Goal: Transaction & Acquisition: Purchase product/service

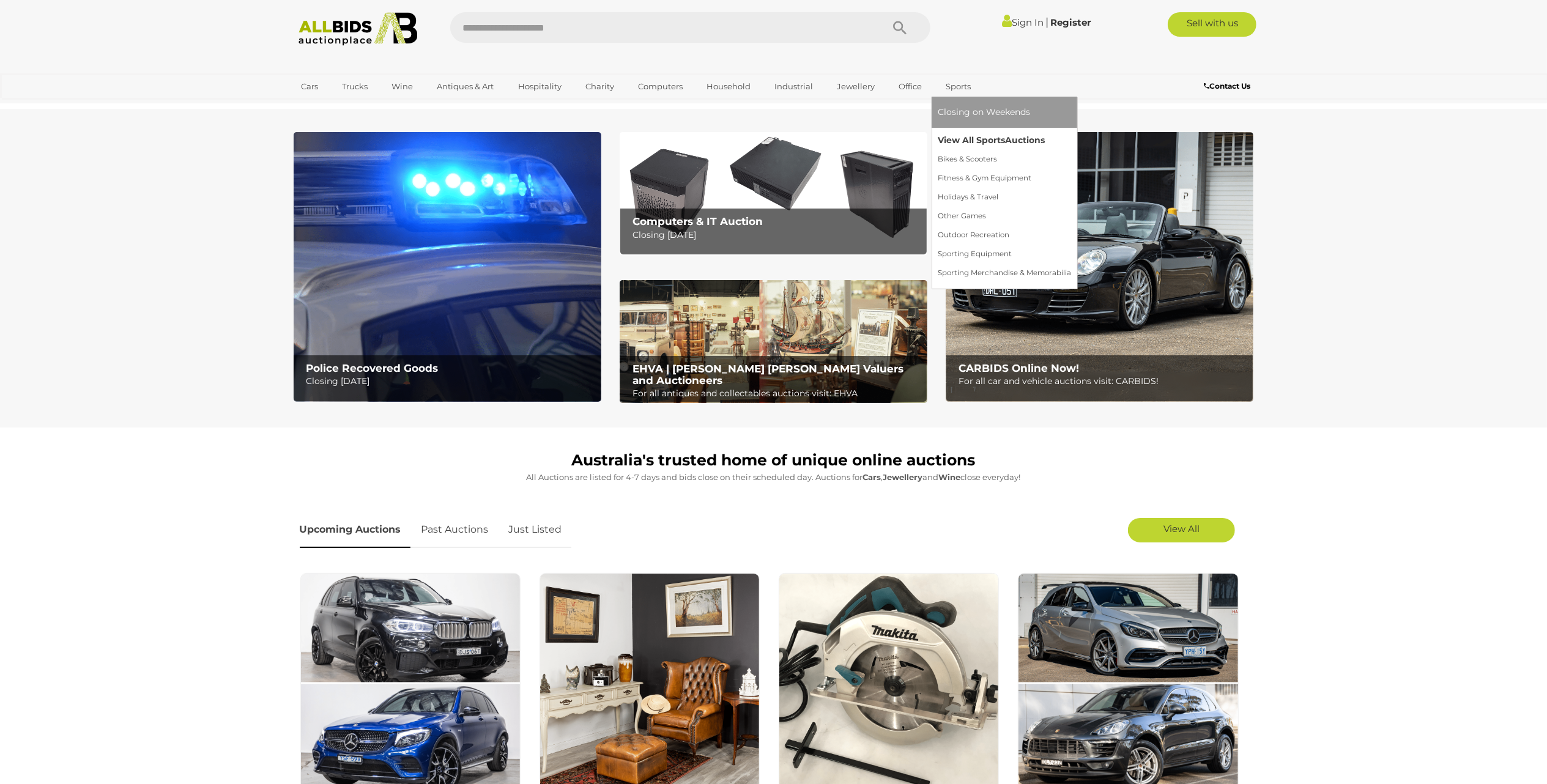
click at [964, 133] on link "View All Sports Auctions" at bounding box center [1004, 140] width 134 height 19
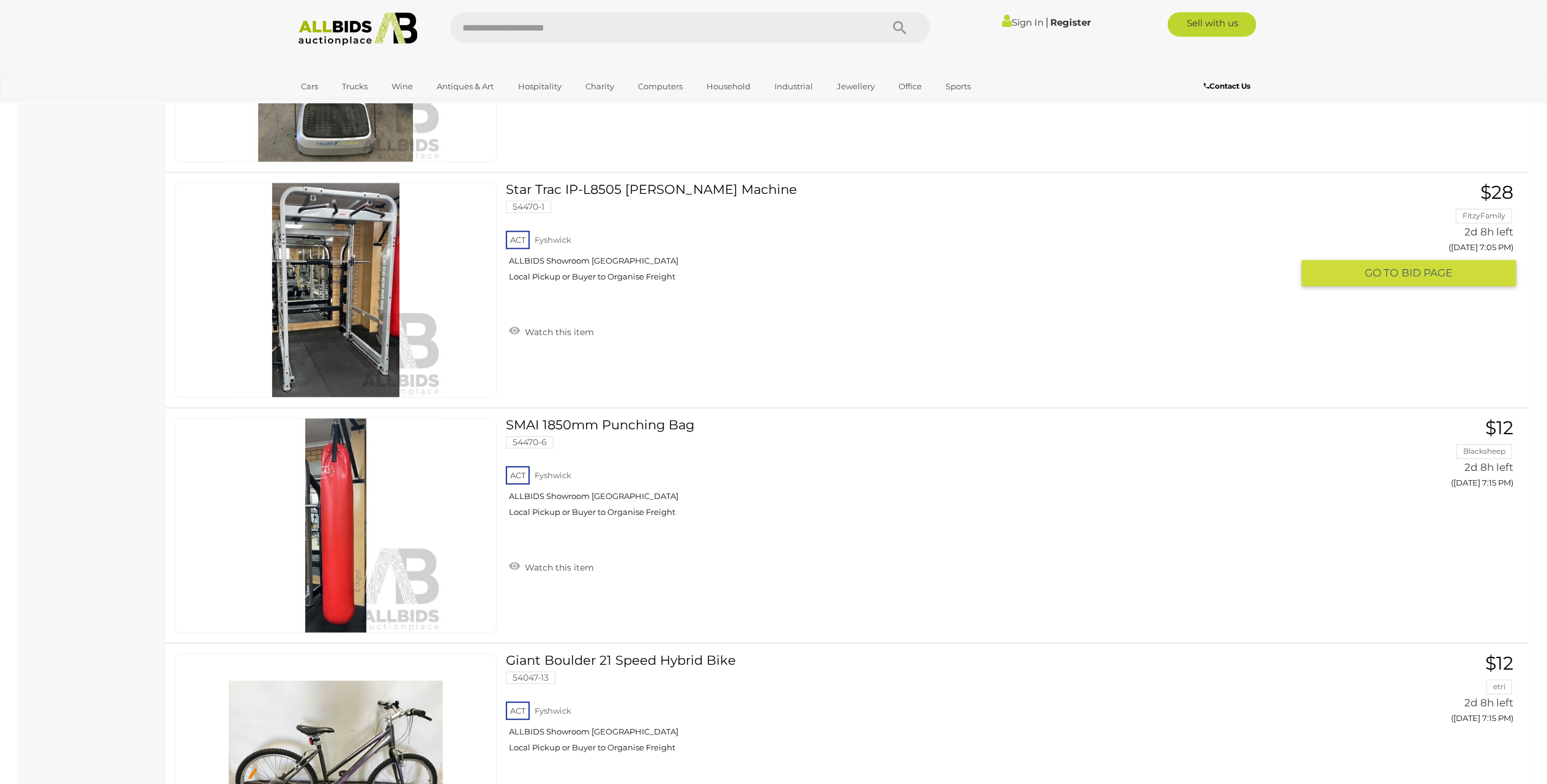
scroll to position [2691, 0]
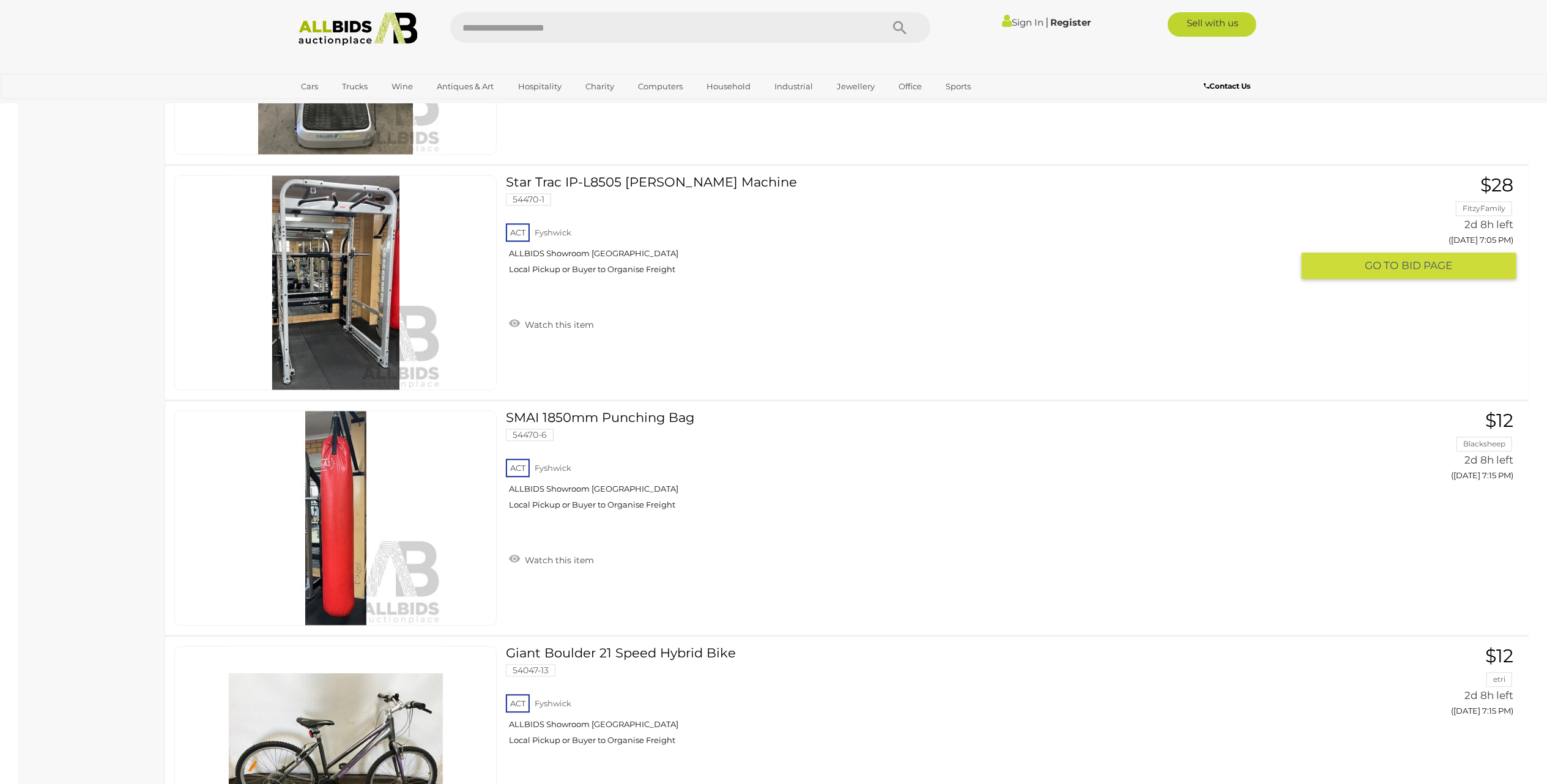
click at [573, 180] on link "Star Trac IP-L8505 Max Rack Smith Machine 54470-1 ACT Fyshwick ALLBIDS Showroom…" at bounding box center [902, 229] width 776 height 109
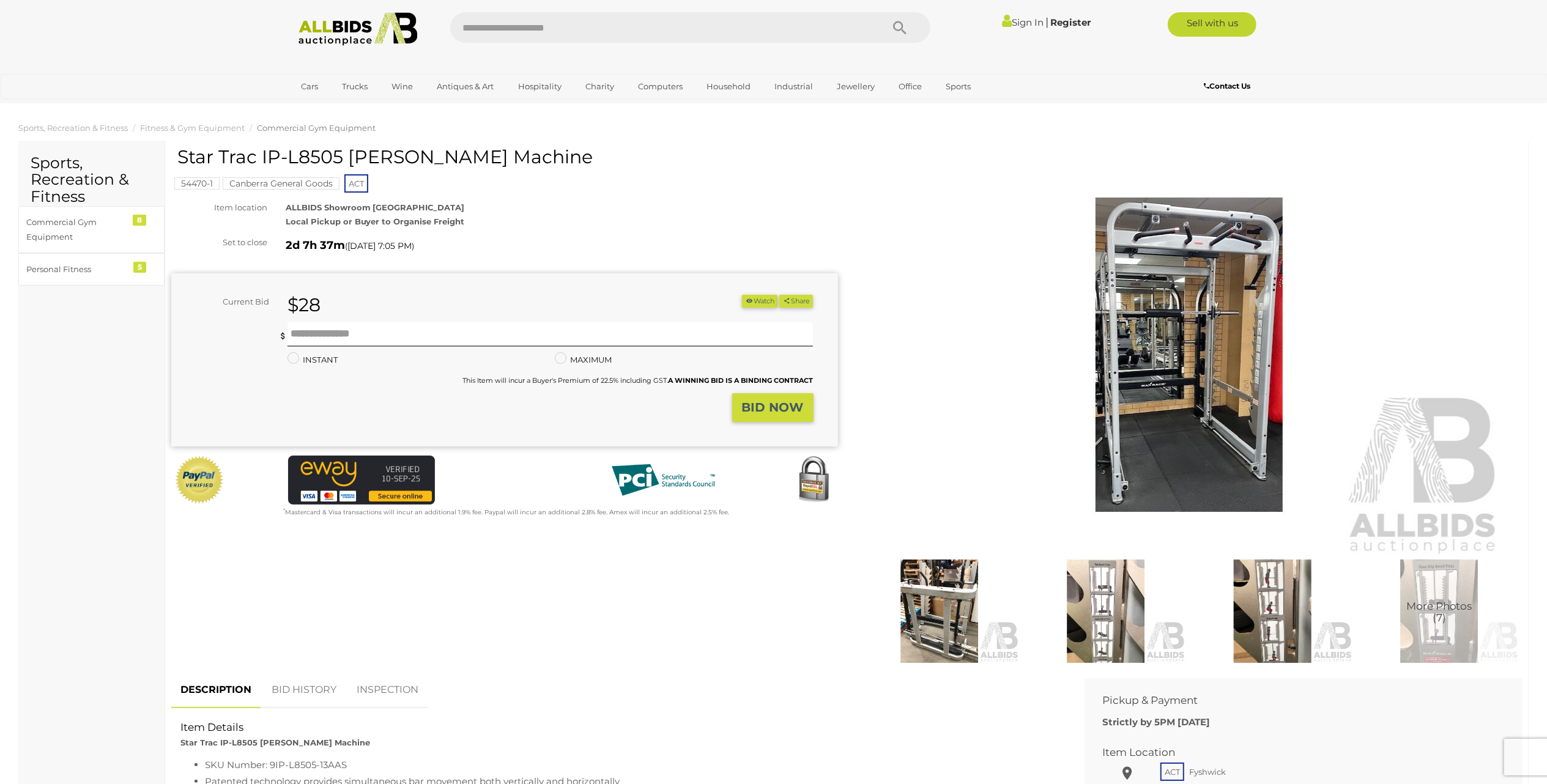
click at [1199, 423] on img at bounding box center [1188, 355] width 626 height 404
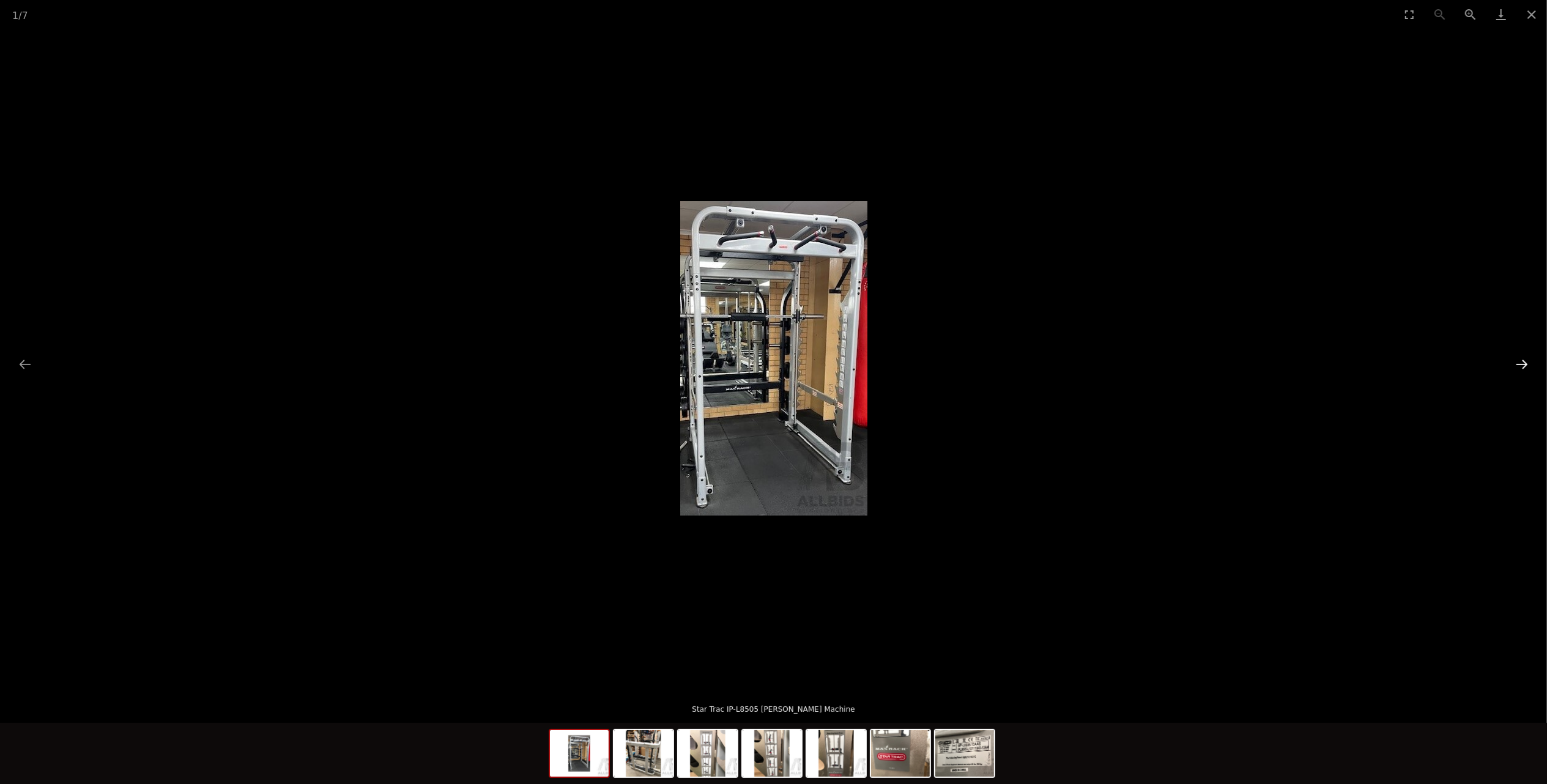
click at [1522, 356] on button "Next slide" at bounding box center [1521, 364] width 26 height 24
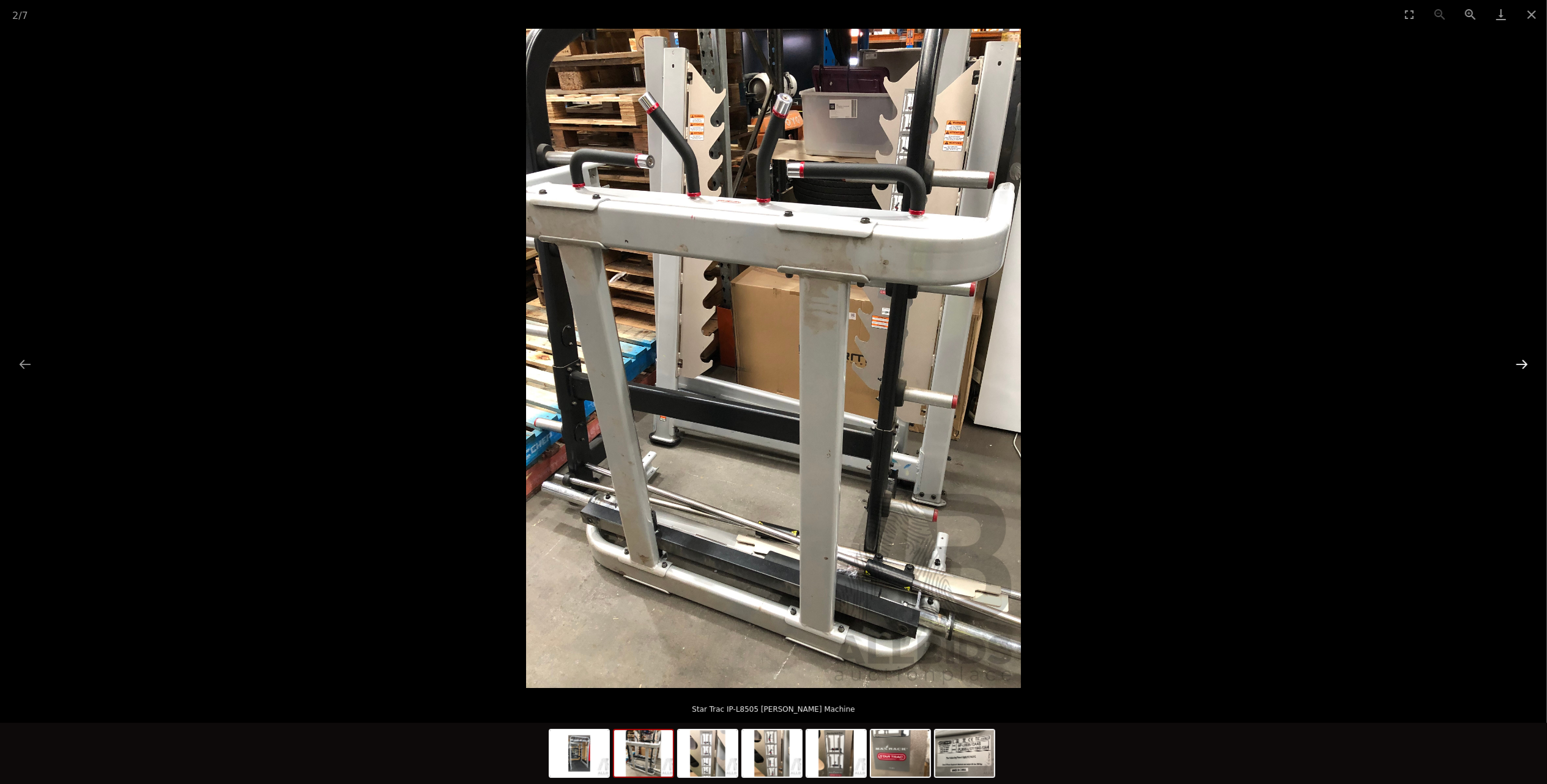
click at [1522, 356] on button "Next slide" at bounding box center [1521, 364] width 26 height 24
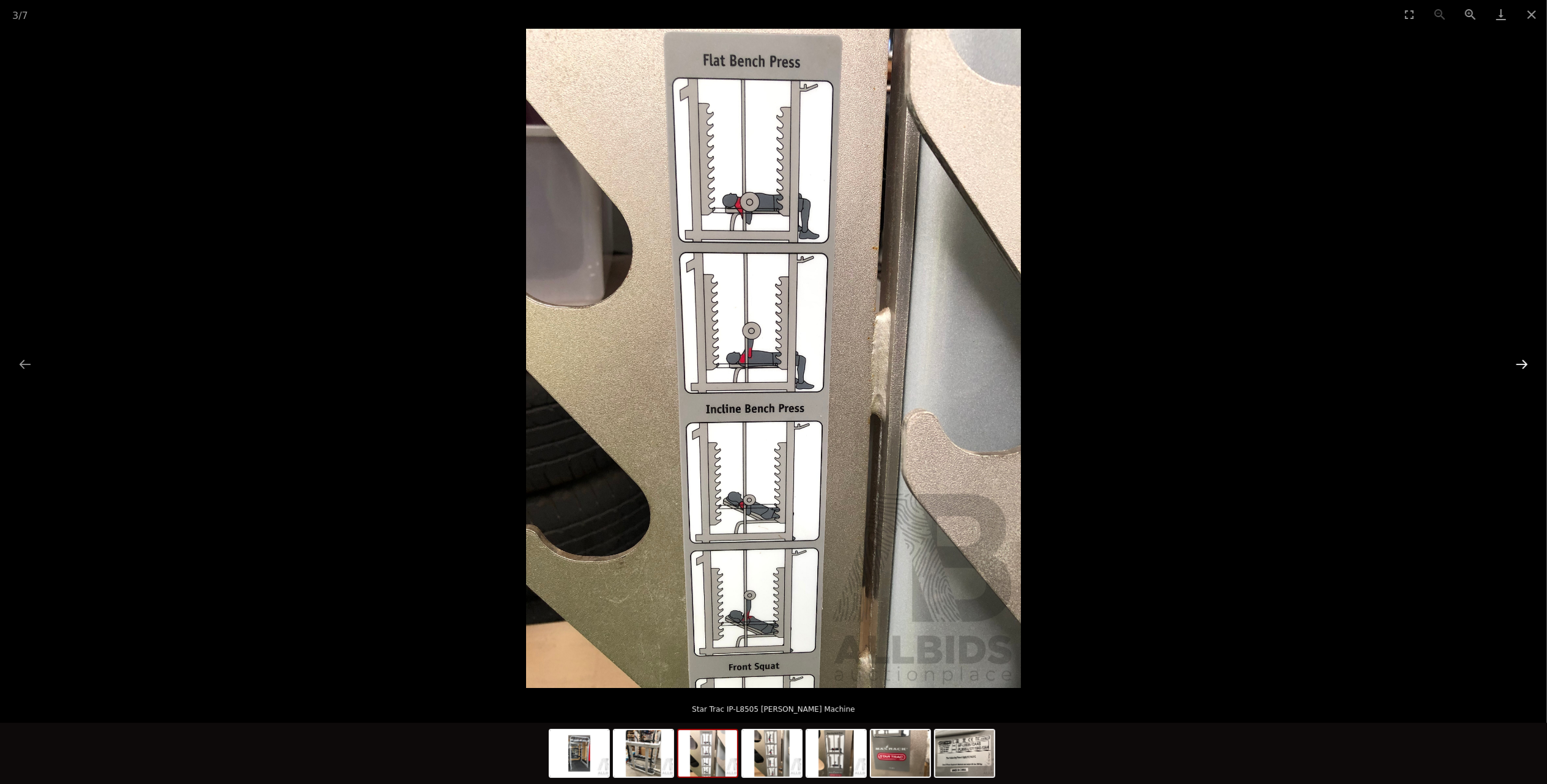
click at [1522, 357] on button "Next slide" at bounding box center [1521, 364] width 26 height 24
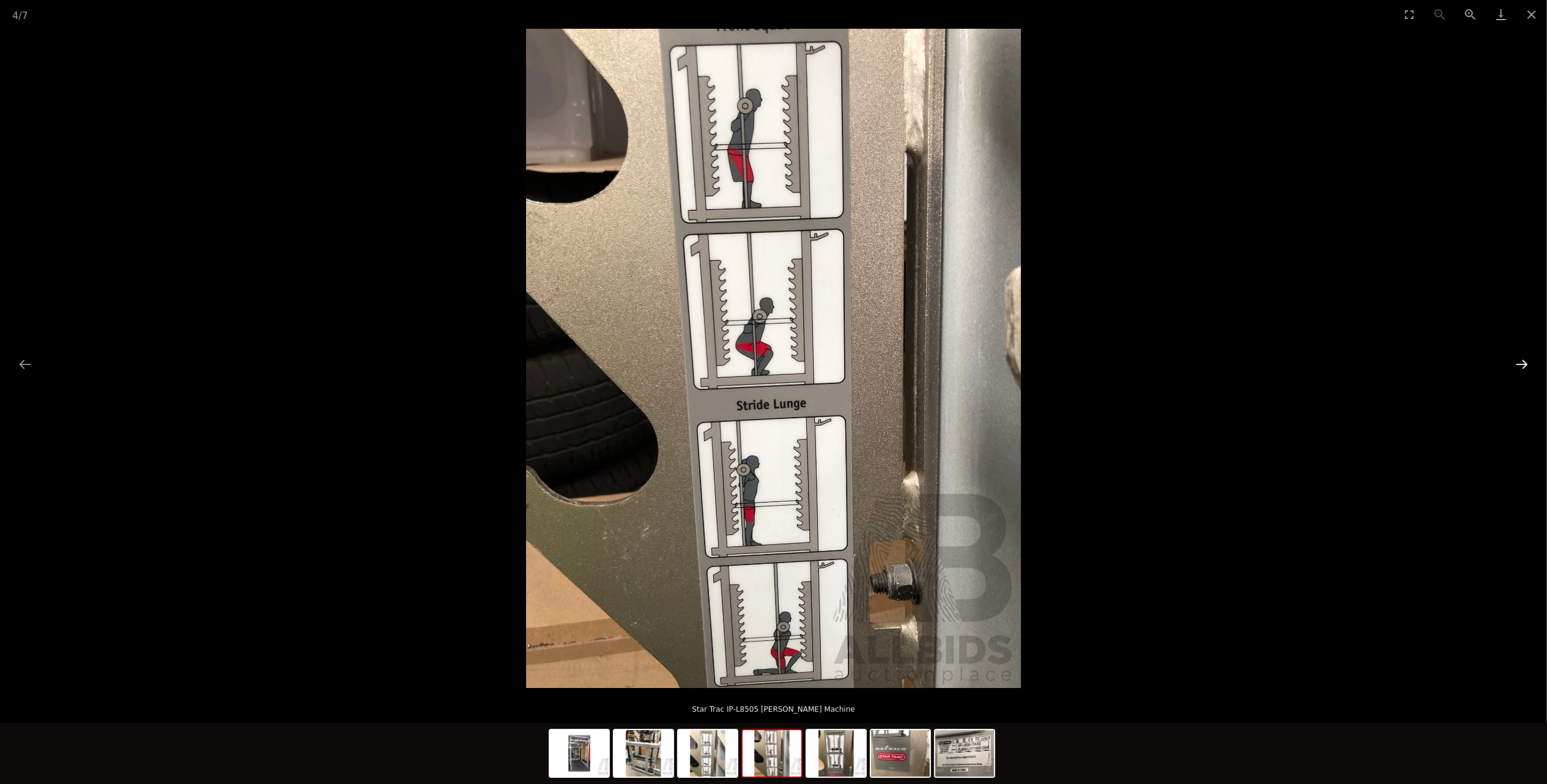
click at [1519, 358] on button "Next slide" at bounding box center [1521, 364] width 26 height 24
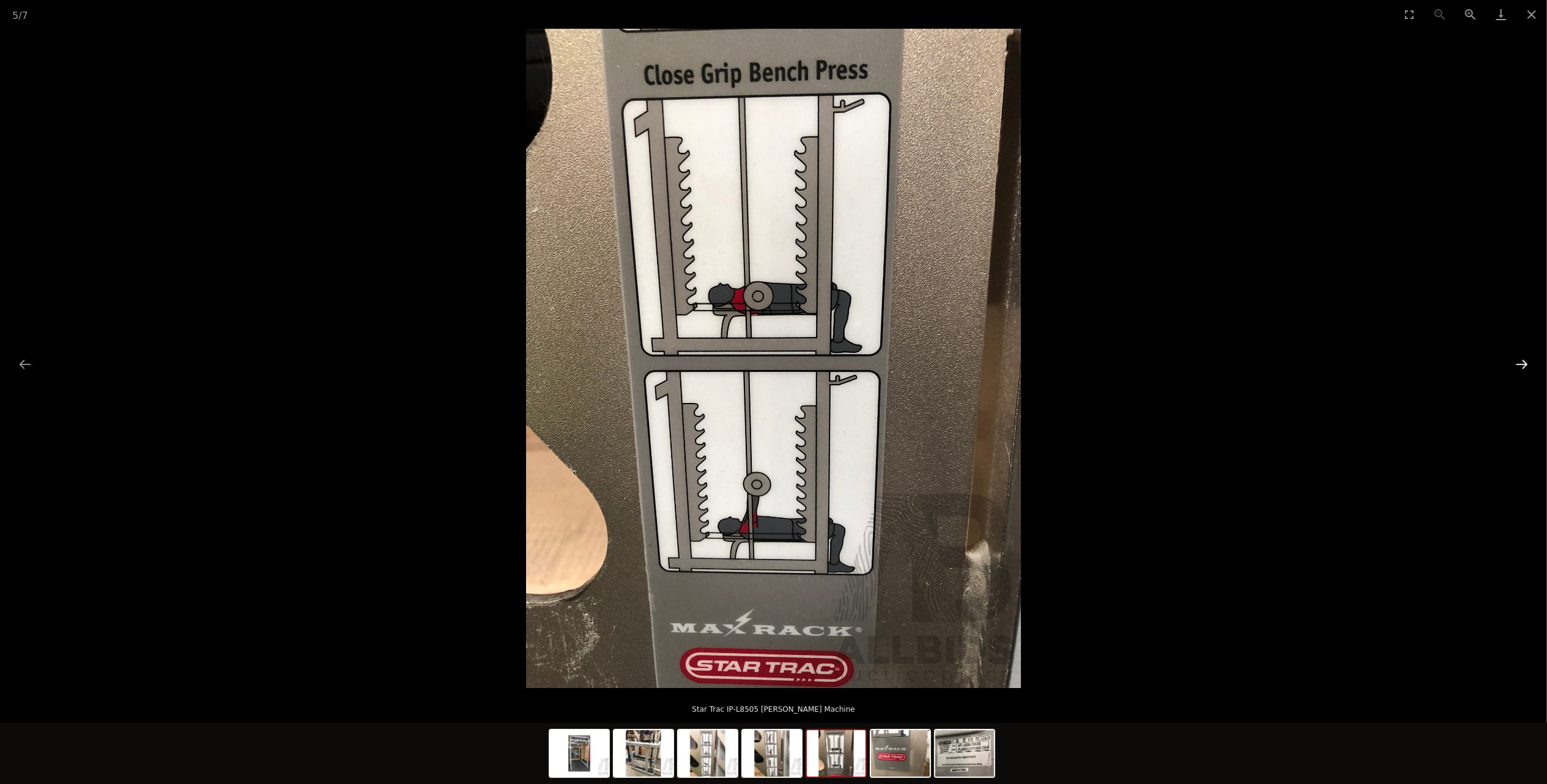
click at [1519, 358] on button "Next slide" at bounding box center [1521, 364] width 26 height 24
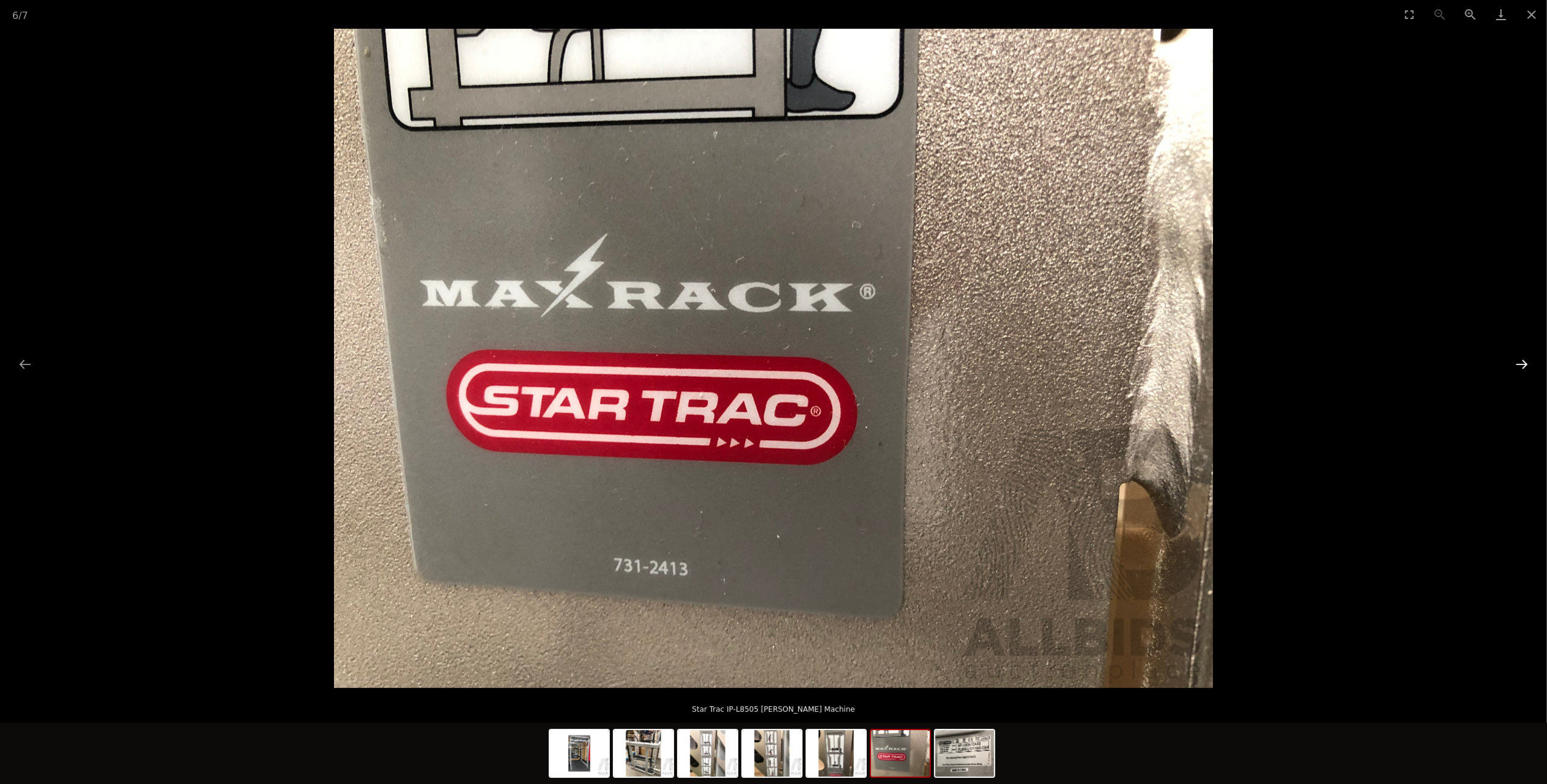
click at [1518, 367] on button "Next slide" at bounding box center [1521, 364] width 26 height 24
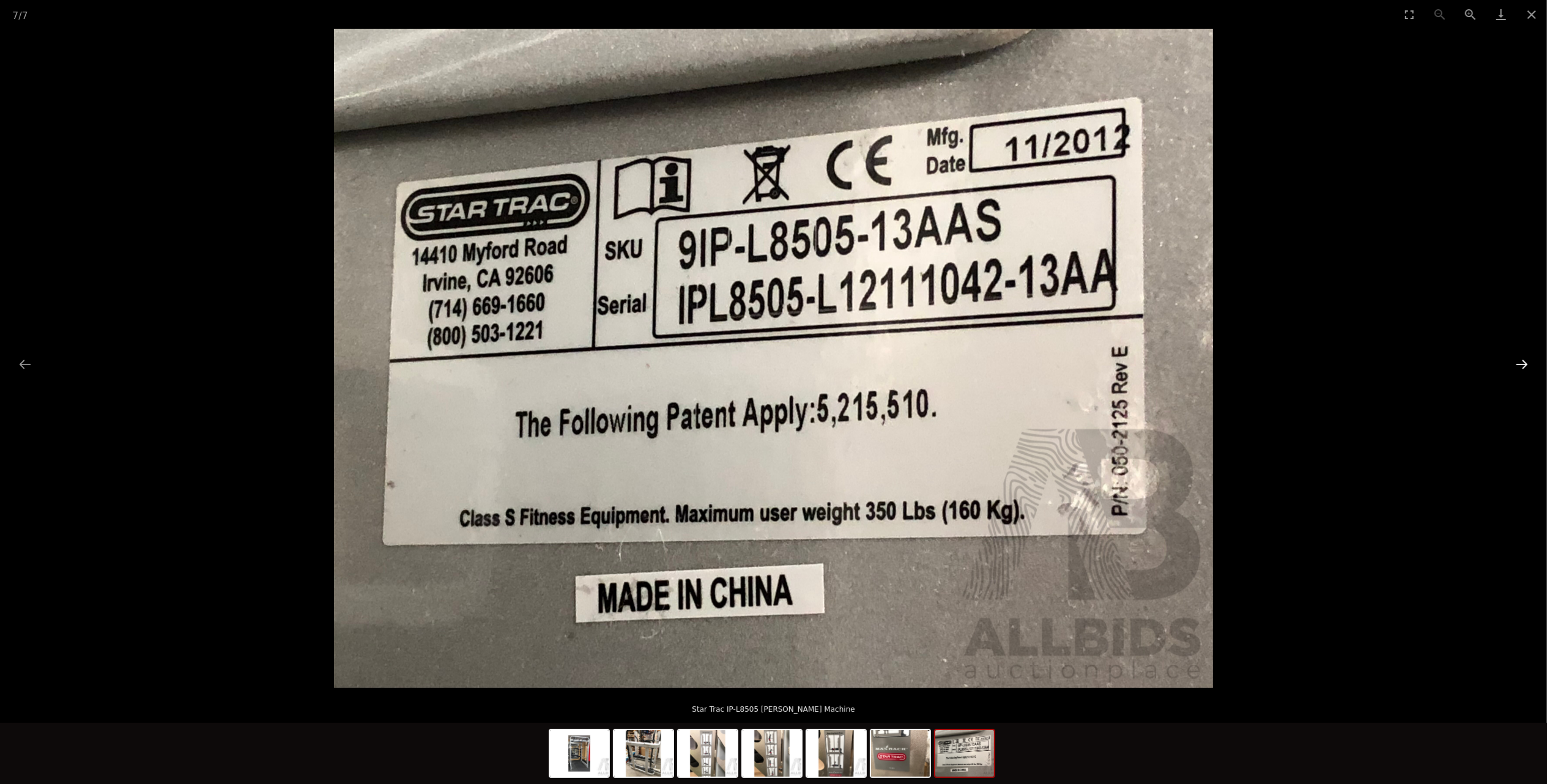
click at [1522, 358] on button "Next slide" at bounding box center [1521, 364] width 26 height 24
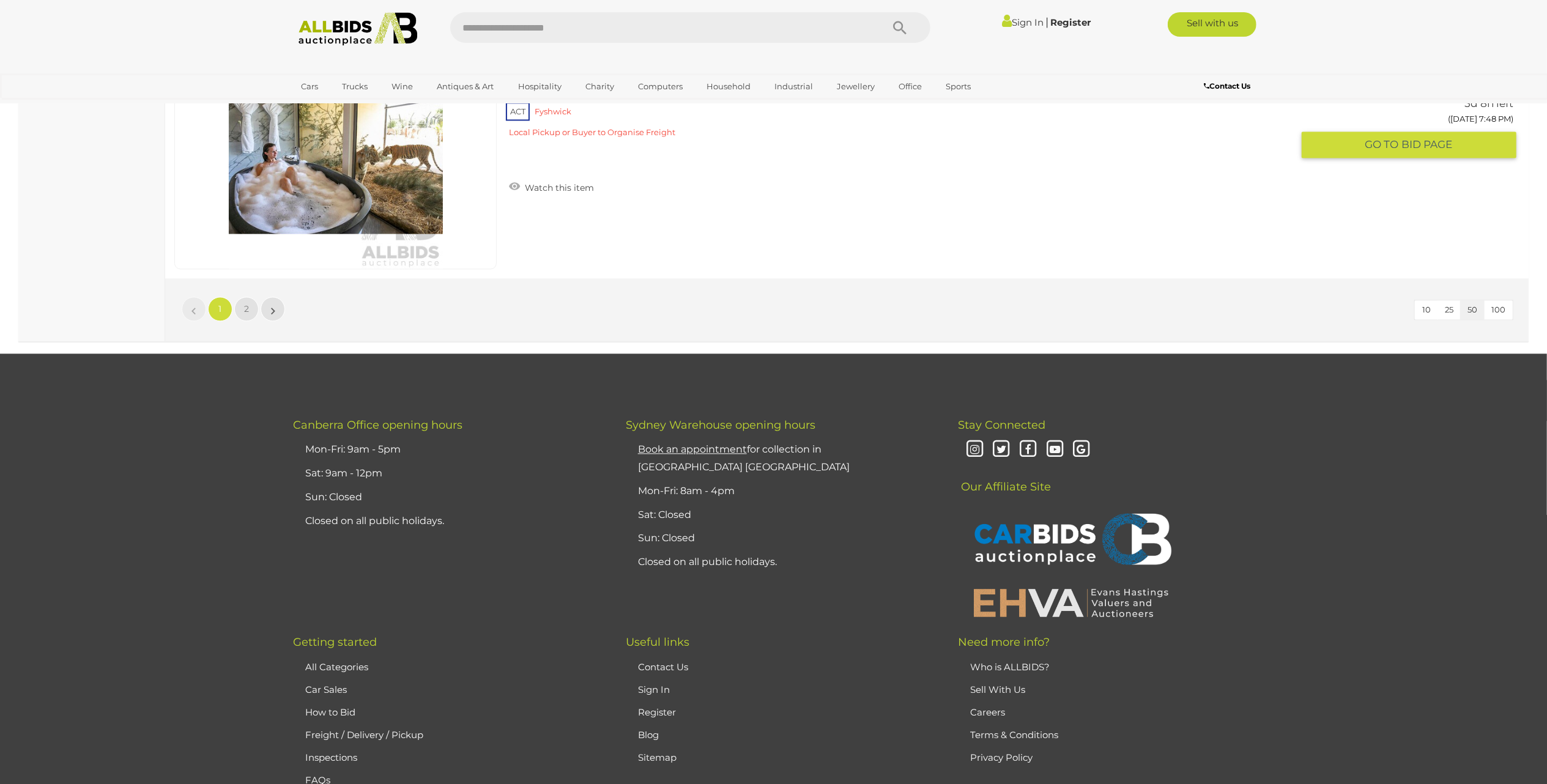
scroll to position [11764, 0]
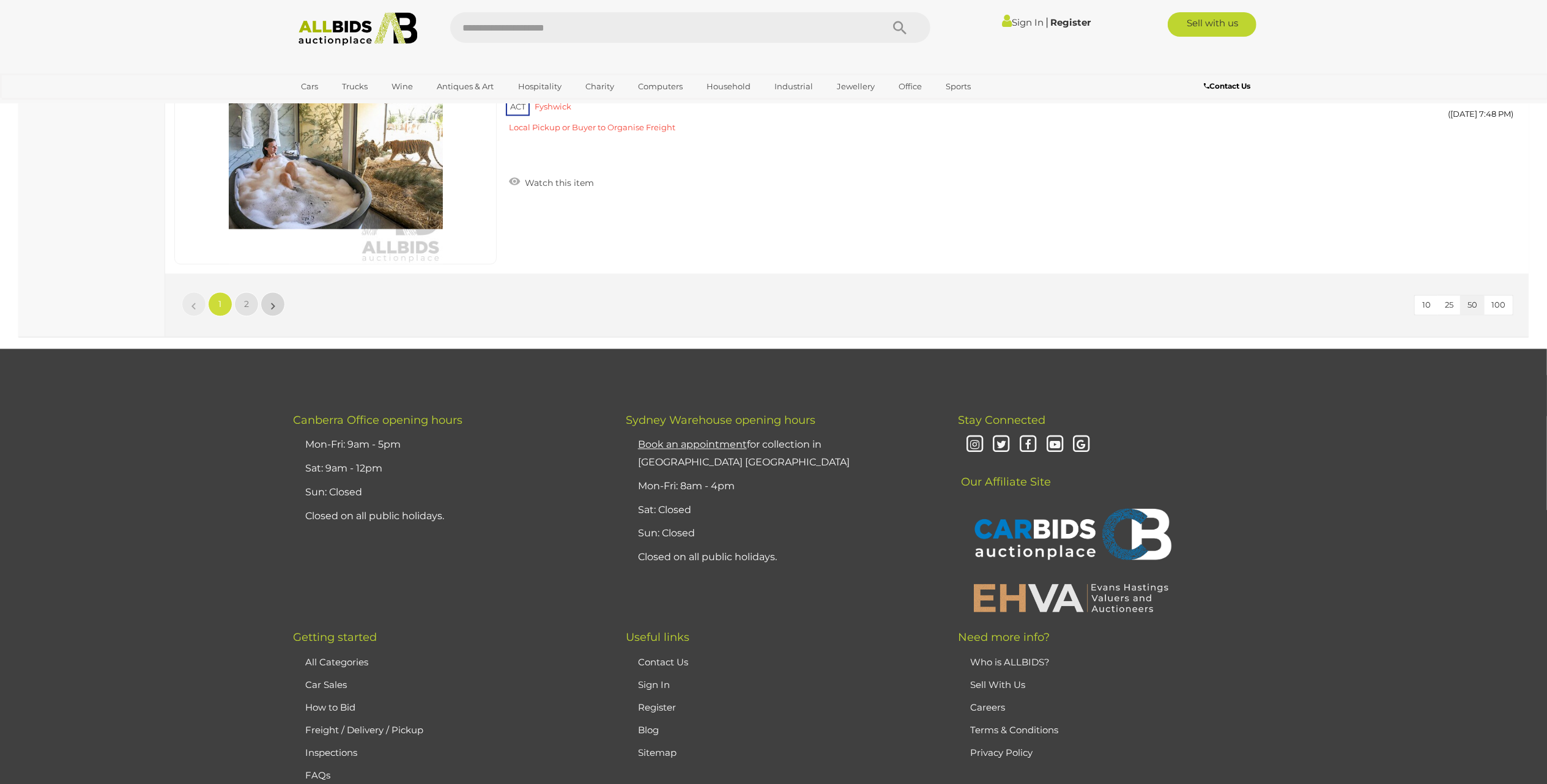
click at [276, 314] on link "»" at bounding box center [272, 303] width 24 height 24
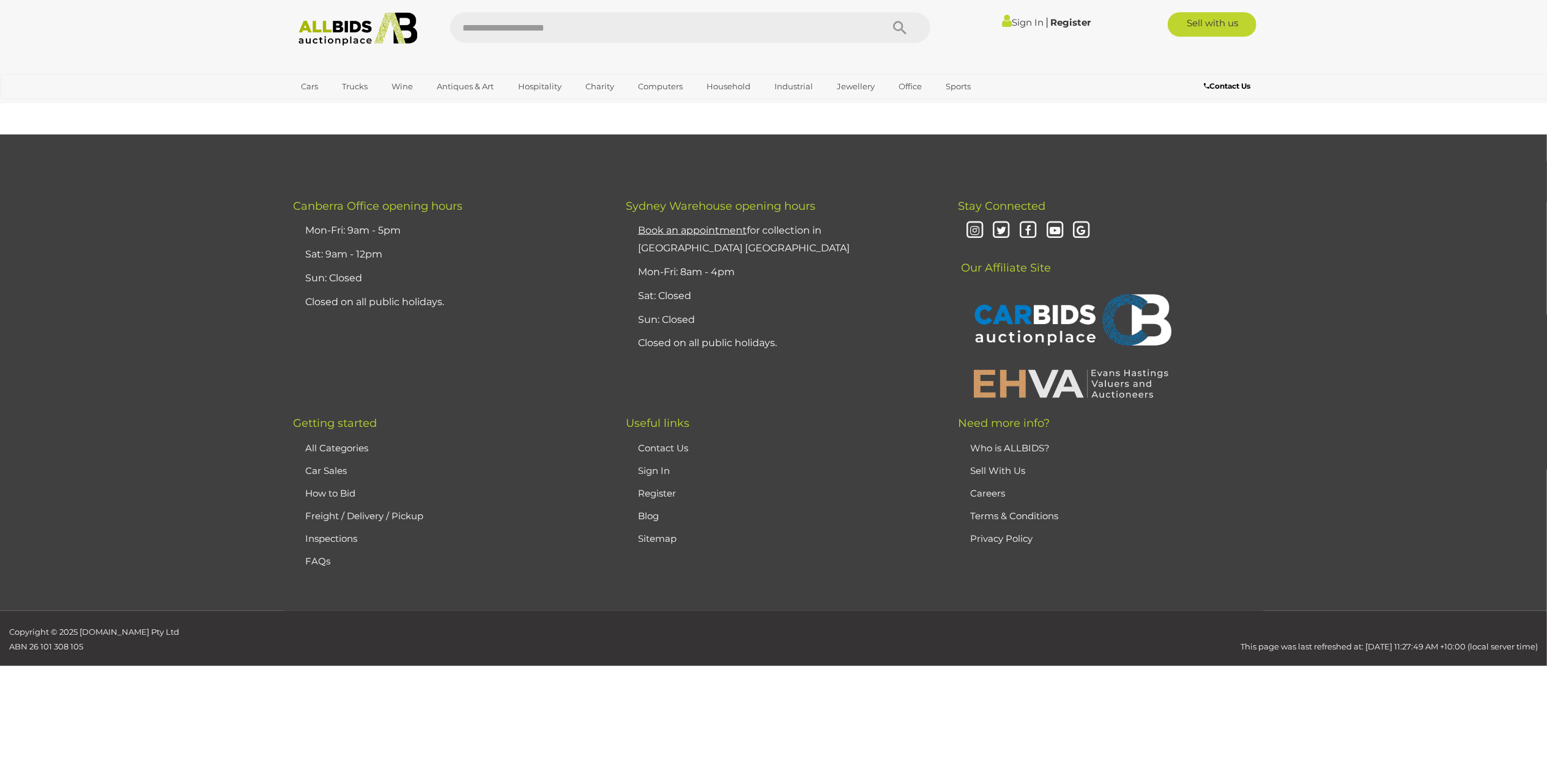
scroll to position [142, 0]
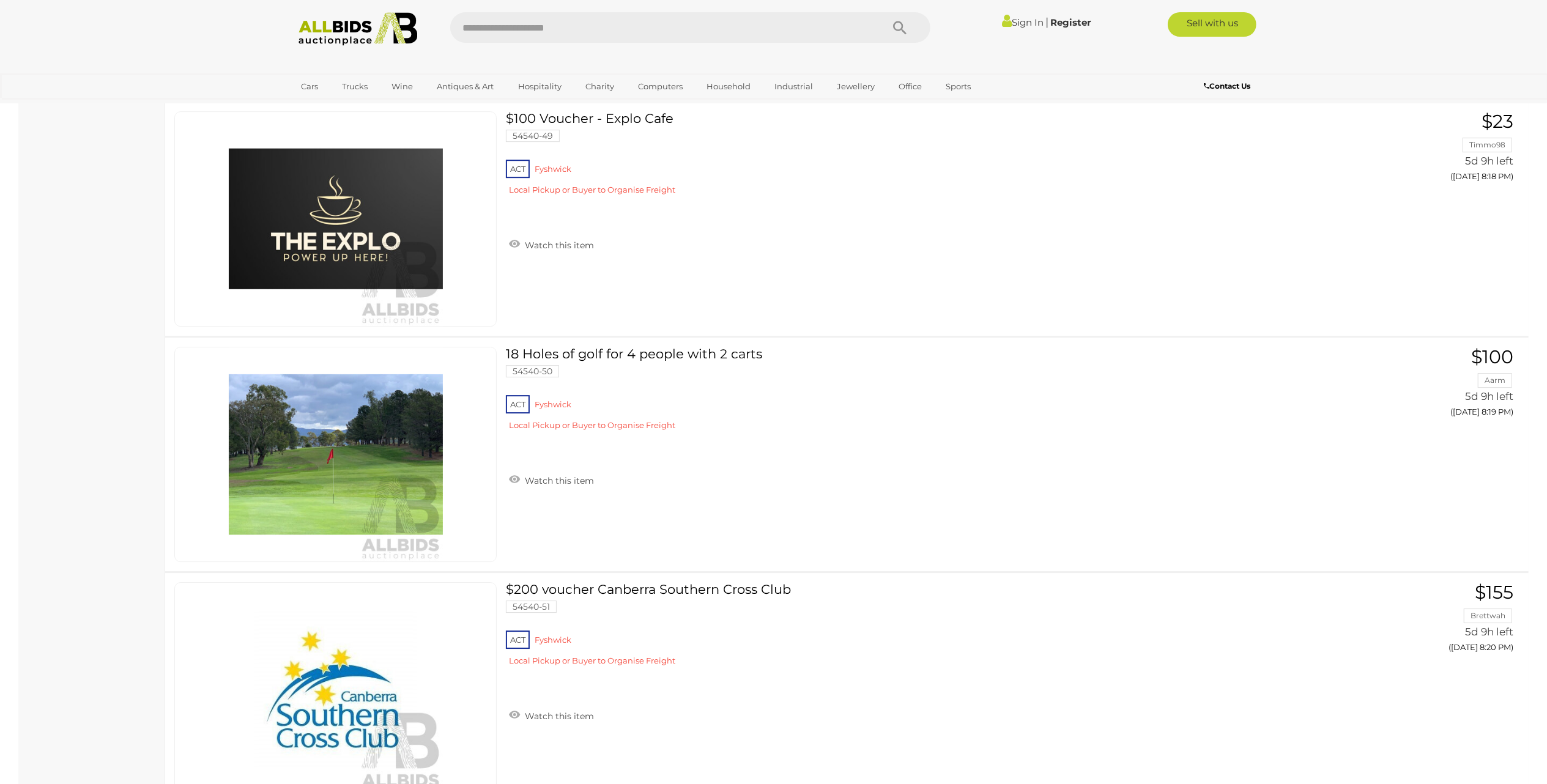
scroll to position [3404, 0]
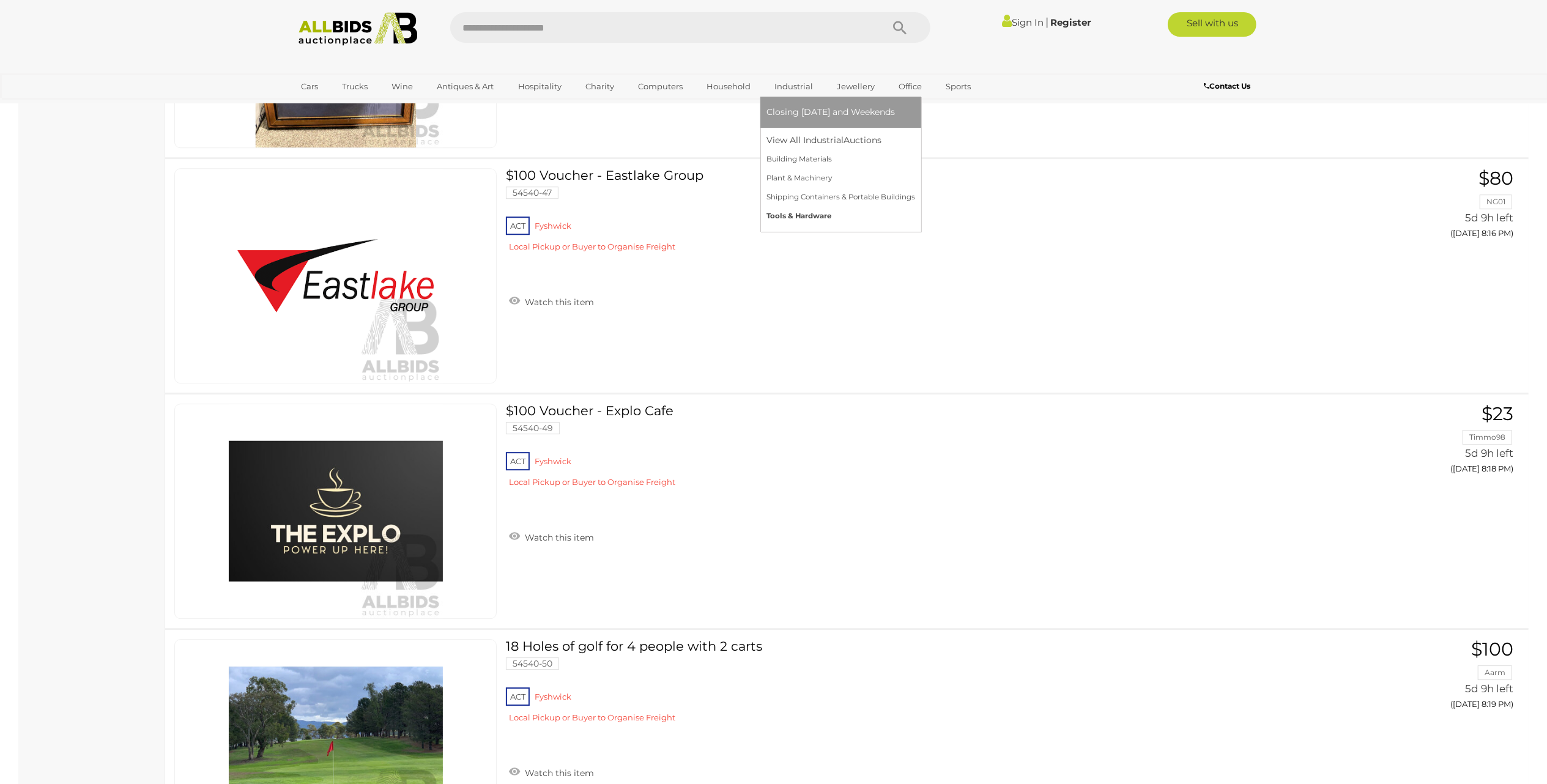
click at [797, 209] on link "Tools & Hardware" at bounding box center [841, 216] width 148 height 19
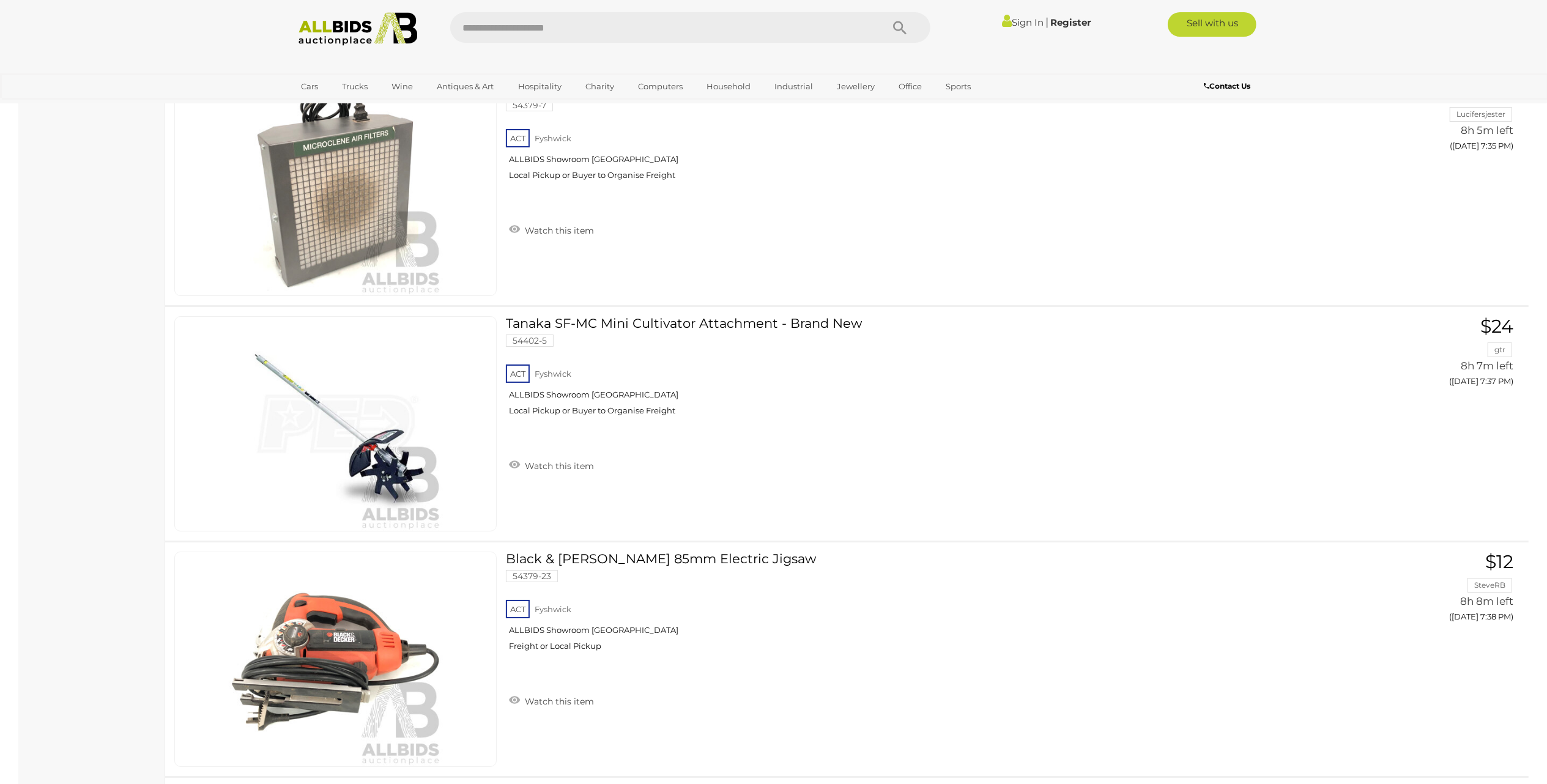
scroll to position [4077, 0]
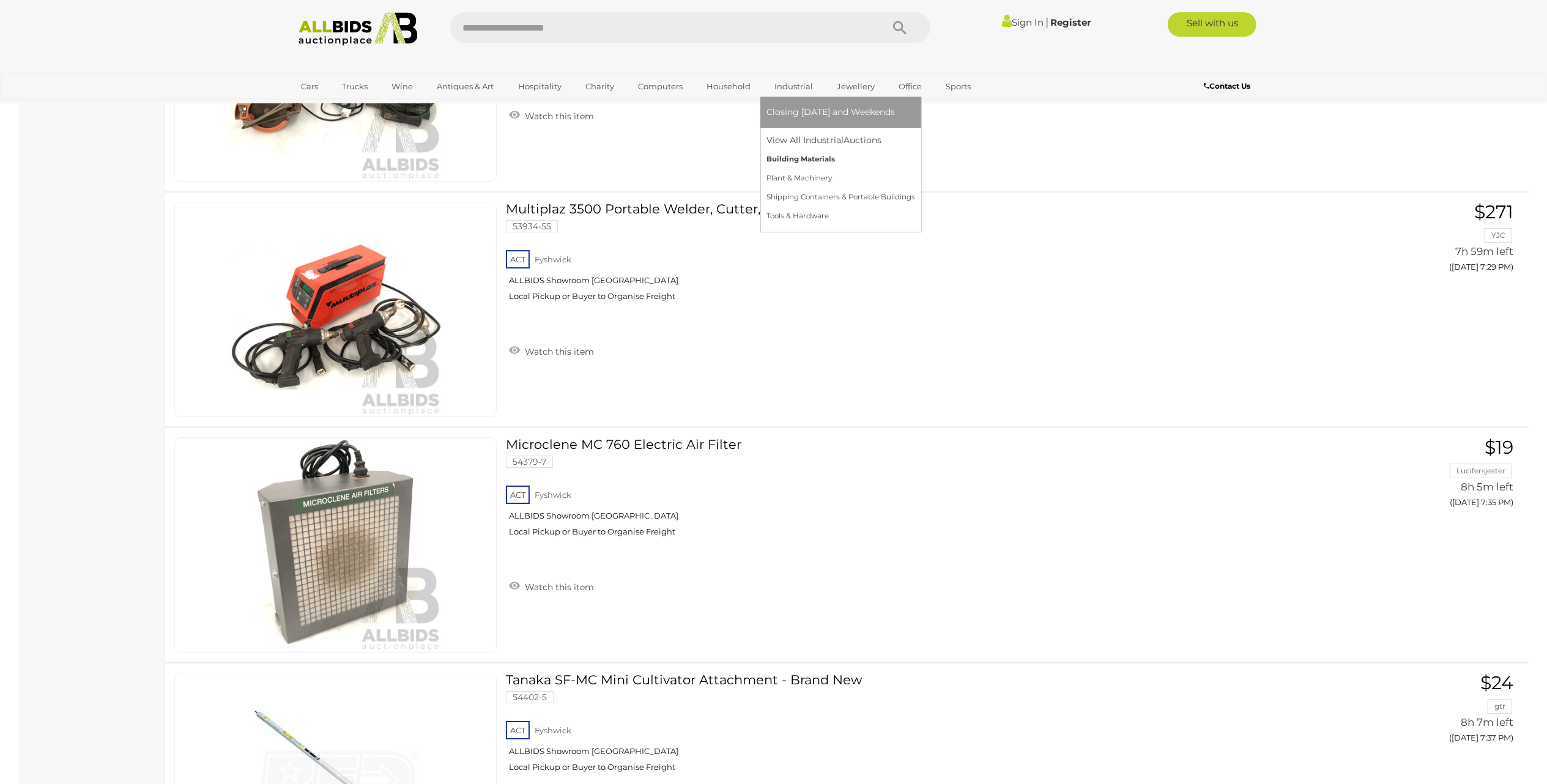
click at [800, 159] on link "Building Materials" at bounding box center [841, 160] width 148 height 19
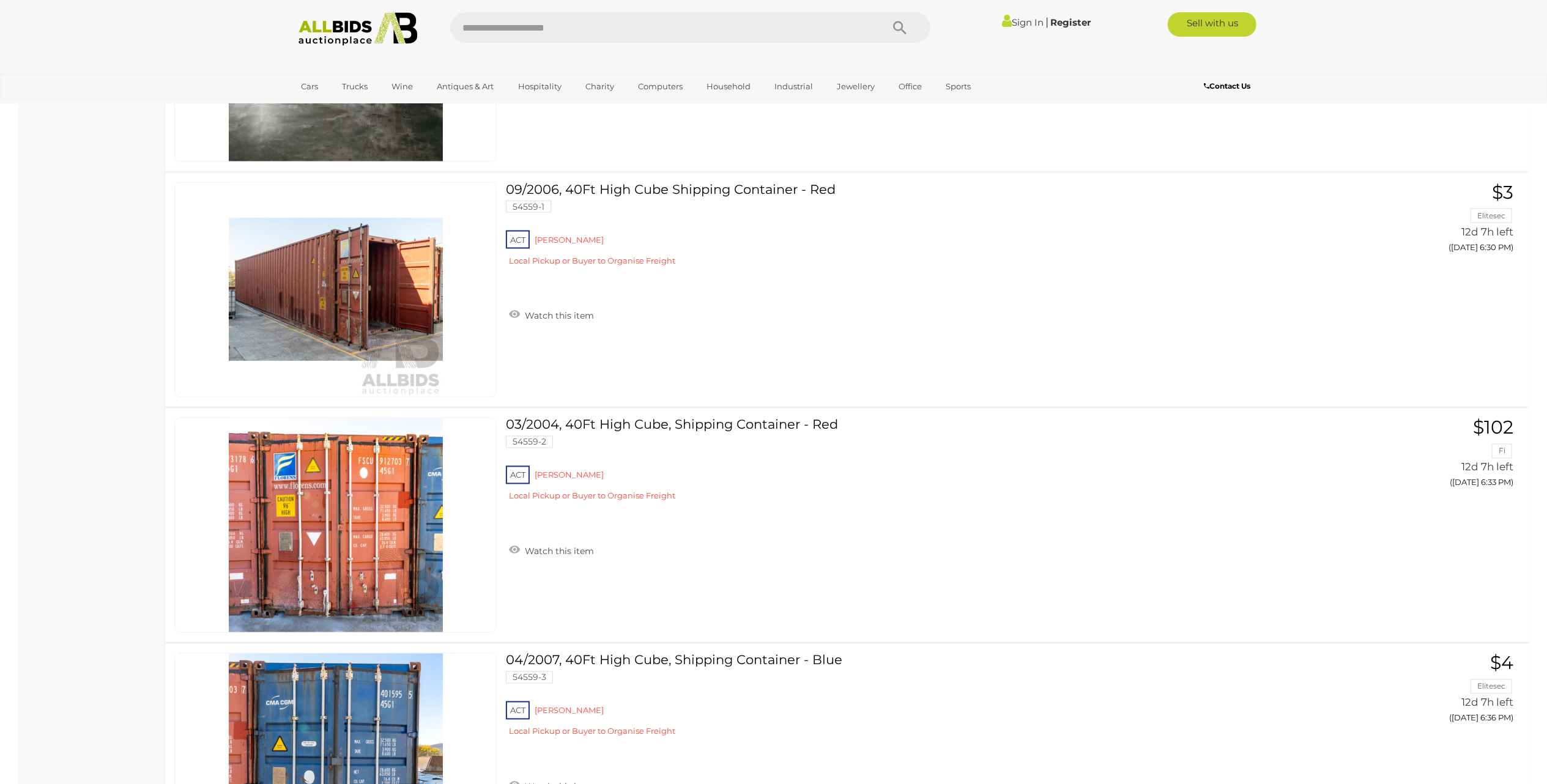
scroll to position [6525, 0]
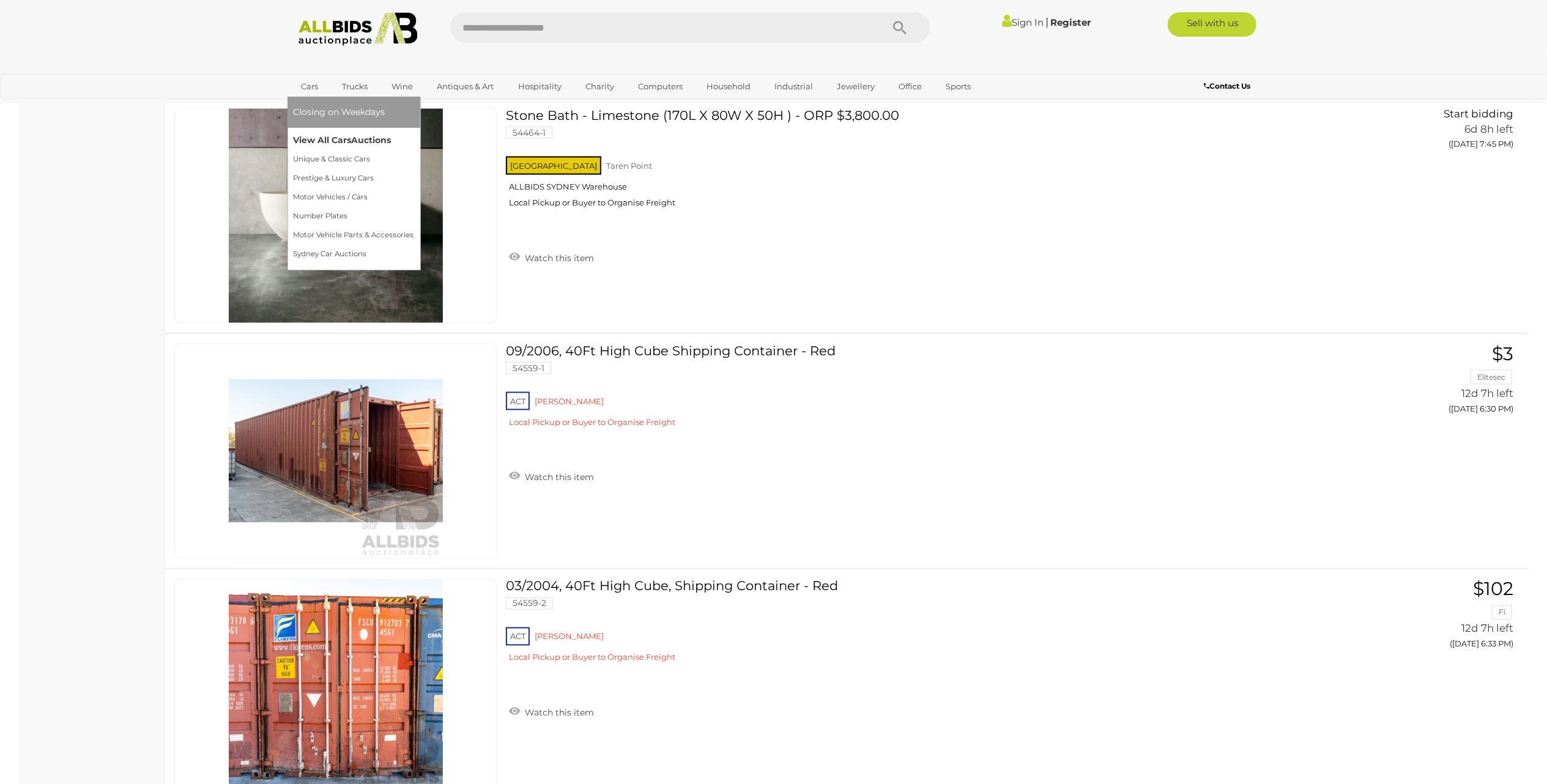
click at [324, 141] on link "View All Cars Auctions" at bounding box center [353, 140] width 120 height 19
